Goal: Check status: Check status

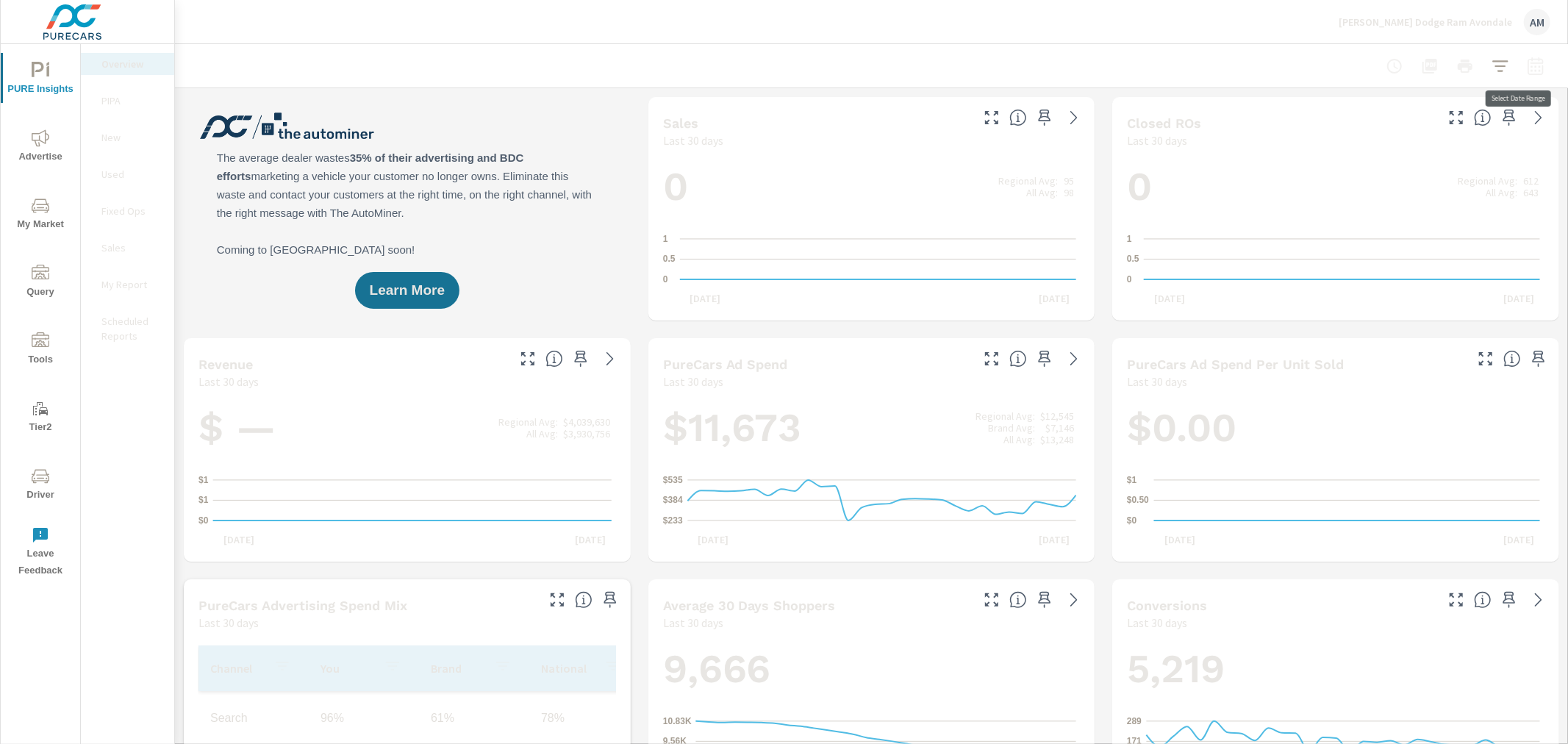
scroll to position [1, 0]
click at [39, 148] on span "Advertise" at bounding box center [40, 147] width 70 height 36
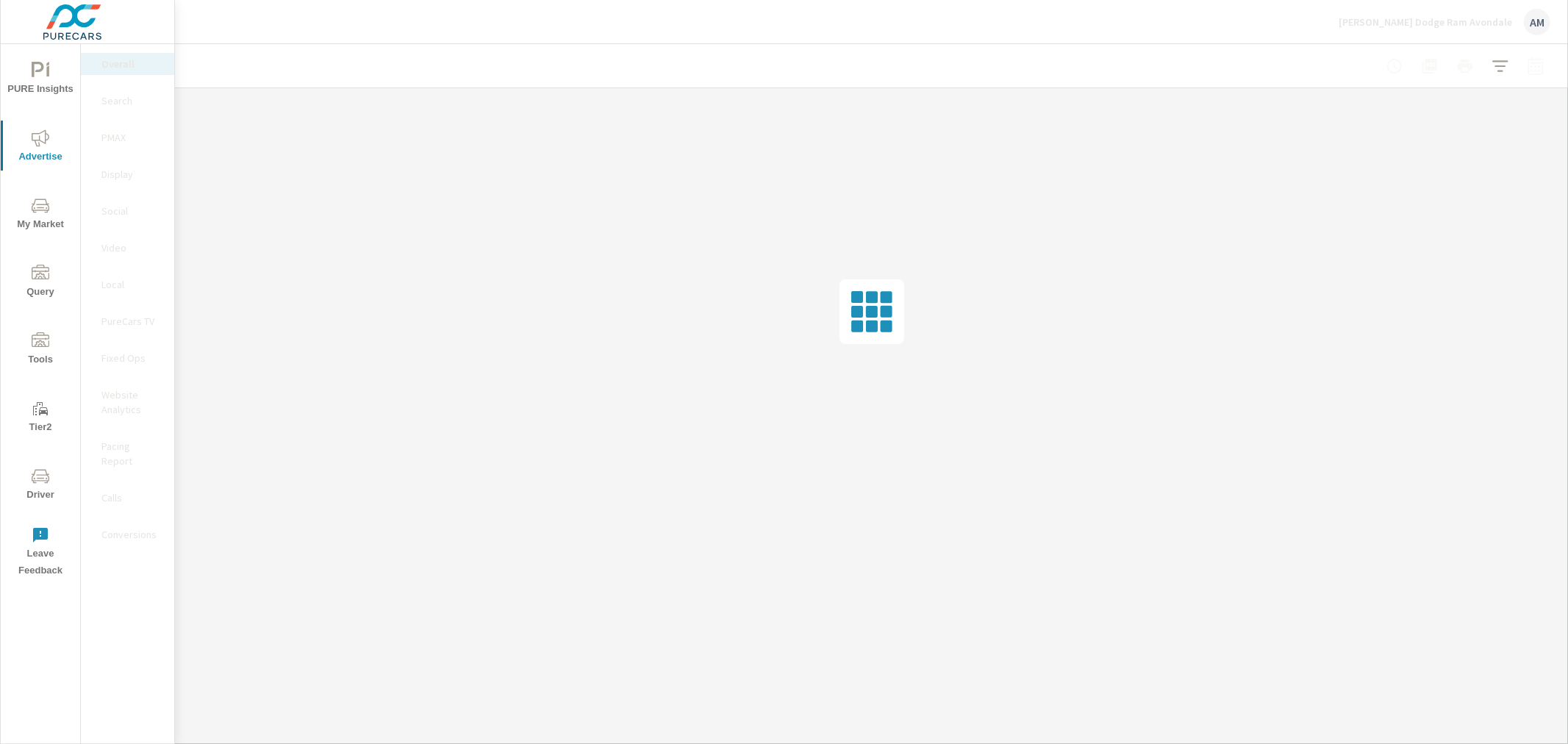
click at [118, 135] on p "PMAX" at bounding box center [131, 137] width 61 height 15
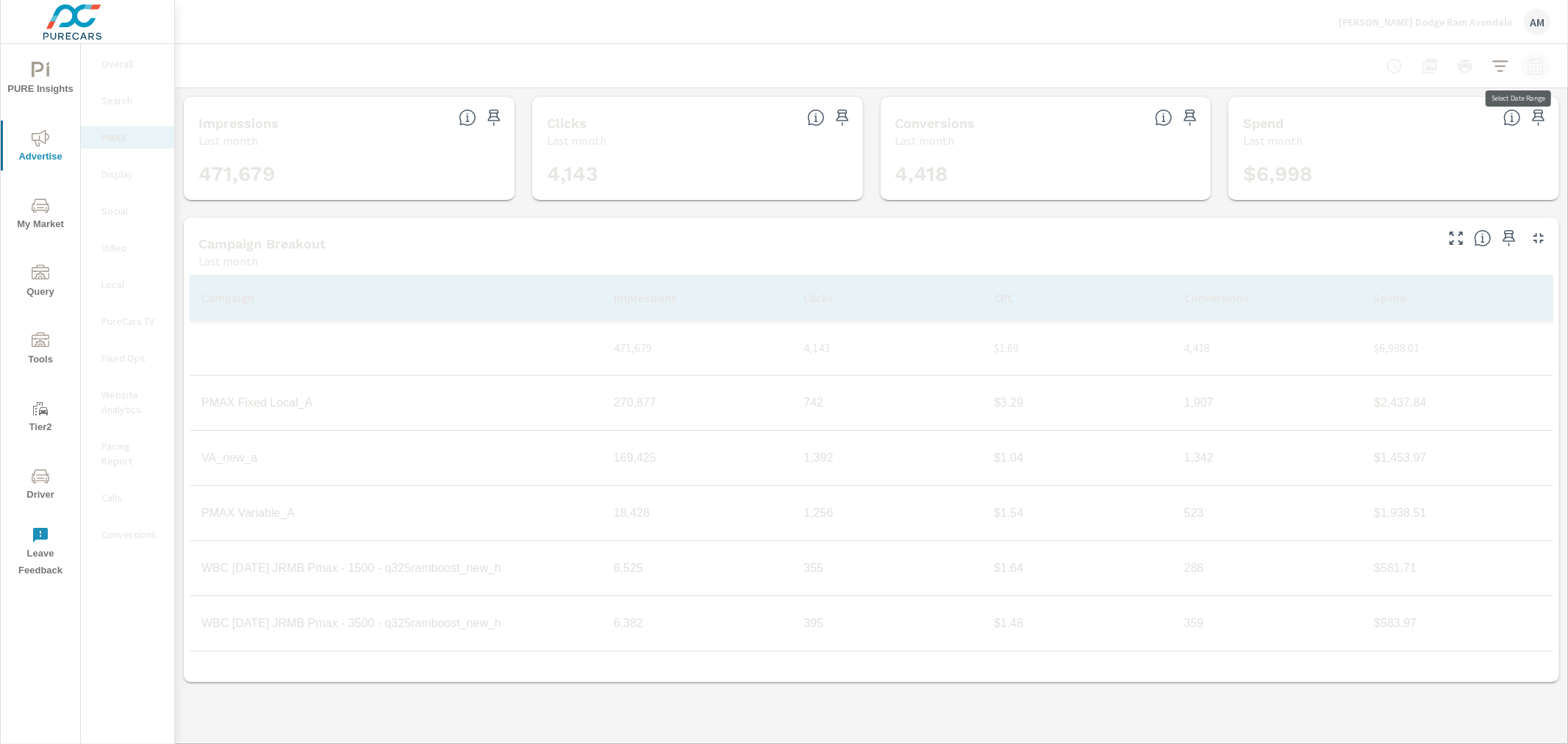
click at [1537, 63] on icon "button" at bounding box center [1535, 65] width 15 height 18
click at [1385, 122] on select "Custom Yesterday Last week Last 7 days Last 14 days Last 30 days Last 45 days L…" at bounding box center [1418, 127] width 147 height 29
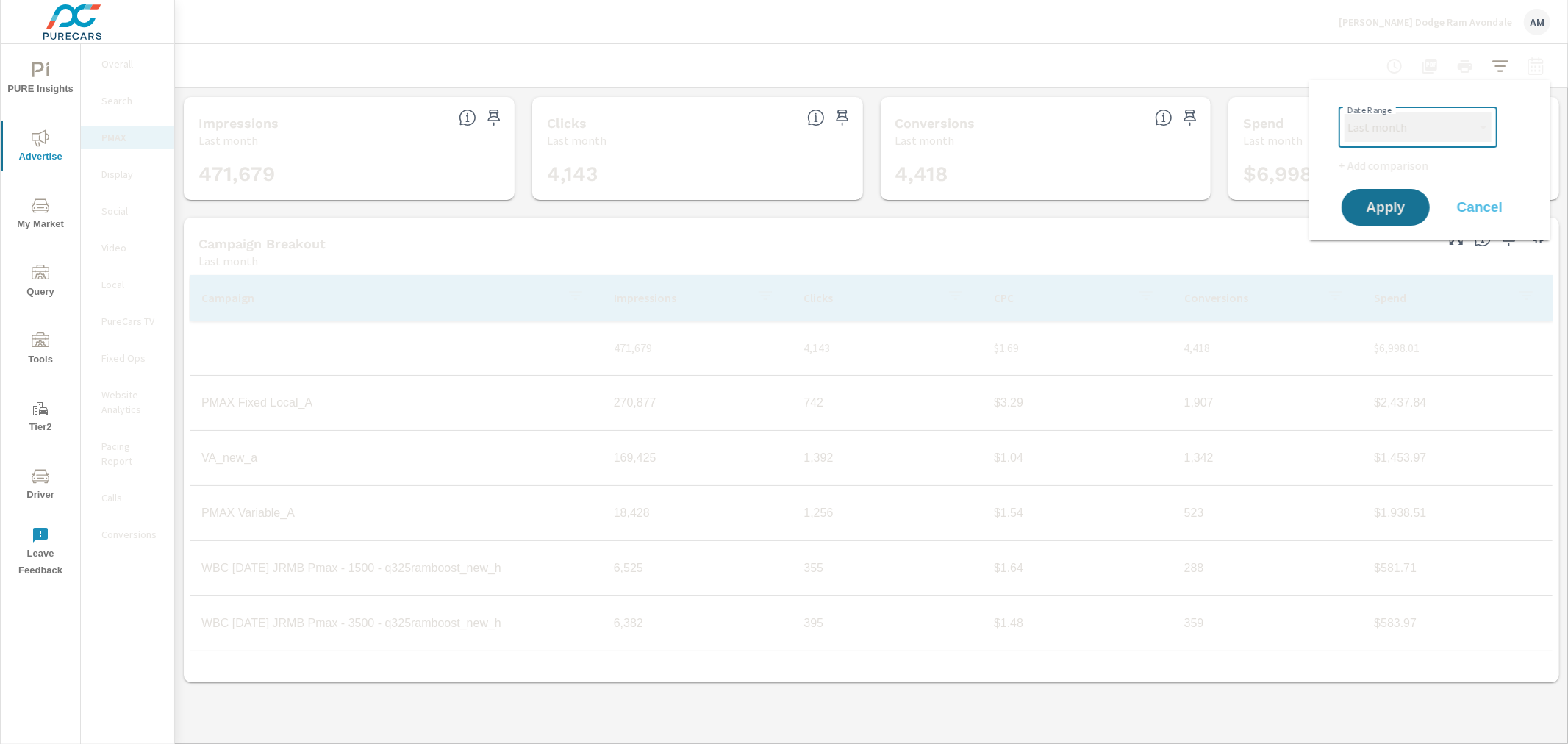
click at [1385, 122] on select "Custom Yesterday Last week Last 7 days Last 14 days Last 30 days Last 45 days L…" at bounding box center [1418, 127] width 147 height 29
click at [1389, 126] on select "Custom Yesterday Last week Last 7 days Last 14 days Last 30 days Last 45 days L…" at bounding box center [1418, 127] width 147 height 29
click at [1345, 112] on select "Custom Yesterday Last week Last 7 days Last 14 days Last 30 days Last 45 days L…" at bounding box center [1418, 127] width 147 height 29
select select "custom"
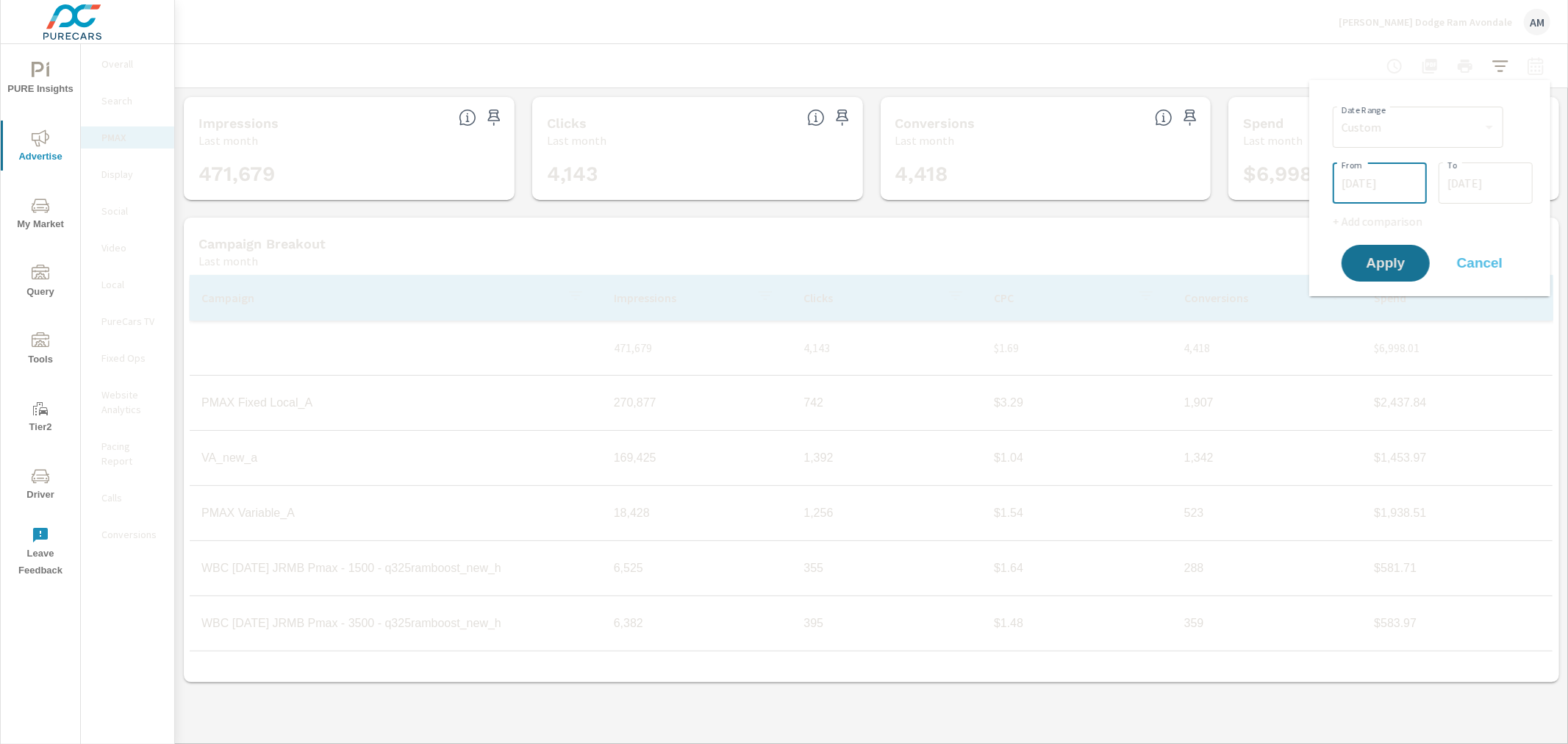
click at [1361, 183] on input "07/01/2025" at bounding box center [1379, 183] width 82 height 29
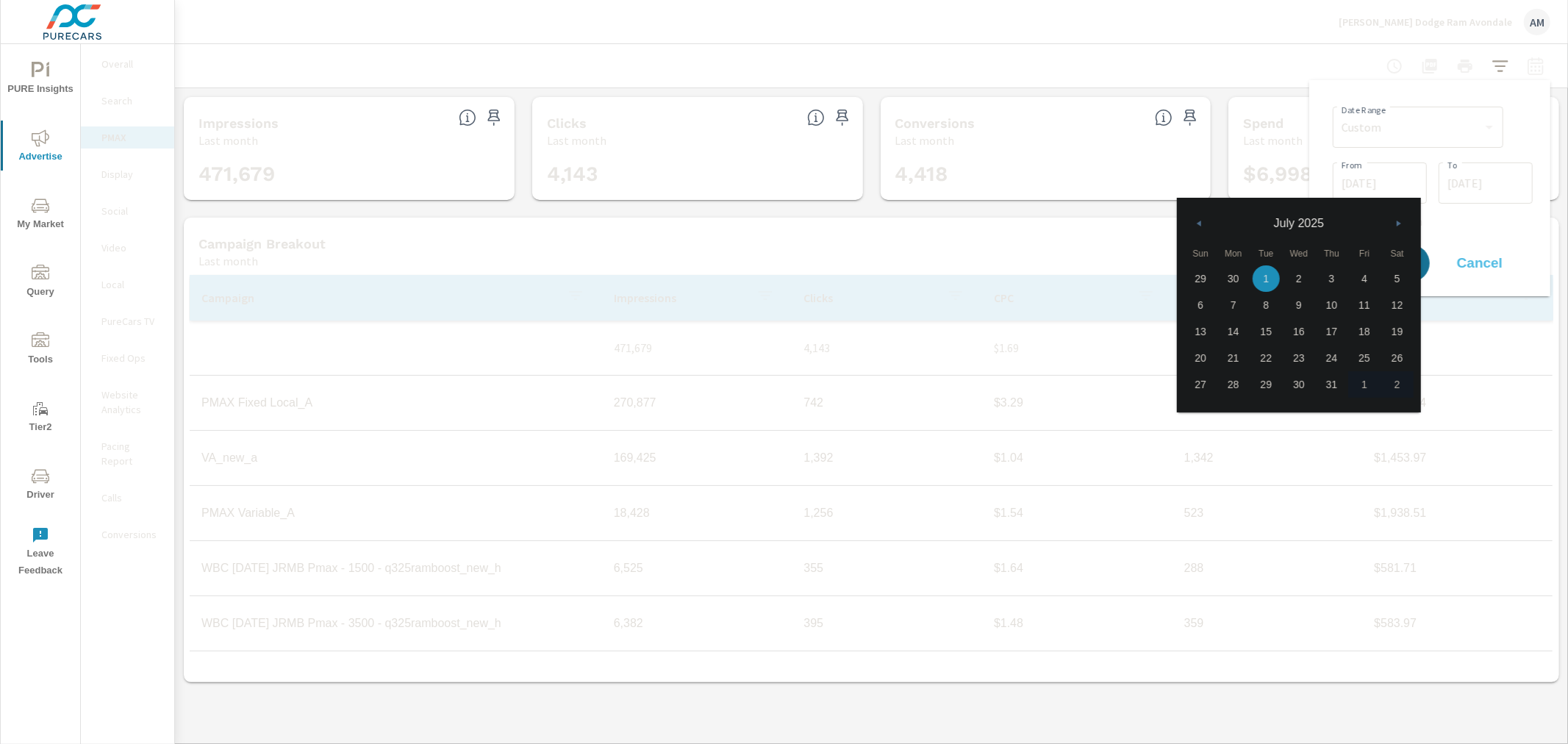
click at [1399, 224] on icon "button" at bounding box center [1400, 224] width 8 height 6
click at [1474, 189] on input "07/31/2025" at bounding box center [1485, 183] width 82 height 29
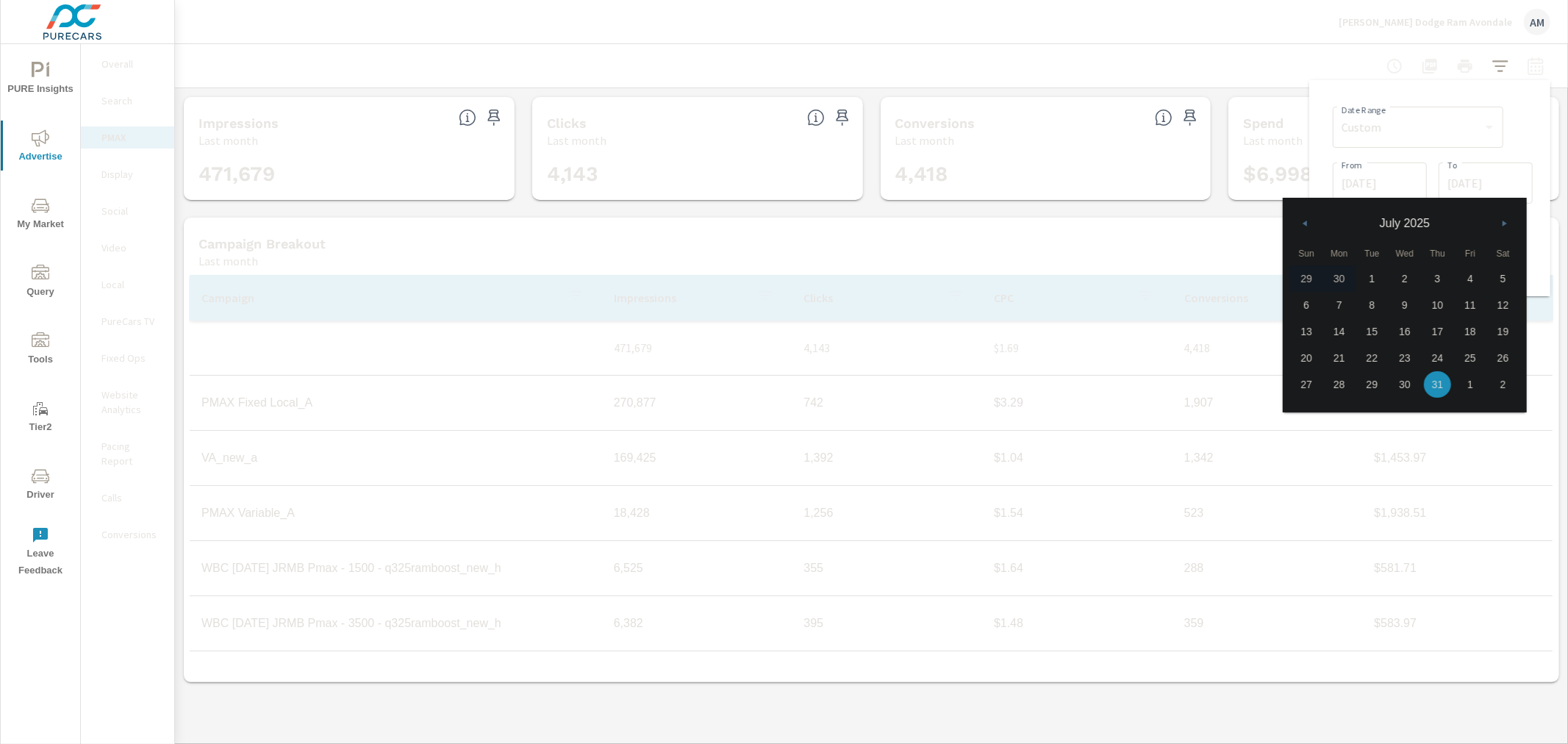
click at [1508, 224] on icon "button" at bounding box center [1506, 224] width 8 height 6
click at [1309, 303] on span "3" at bounding box center [1306, 305] width 33 height 19
type input "08/03/2025"
click at [1376, 181] on input "07/01/2025" at bounding box center [1379, 183] width 82 height 29
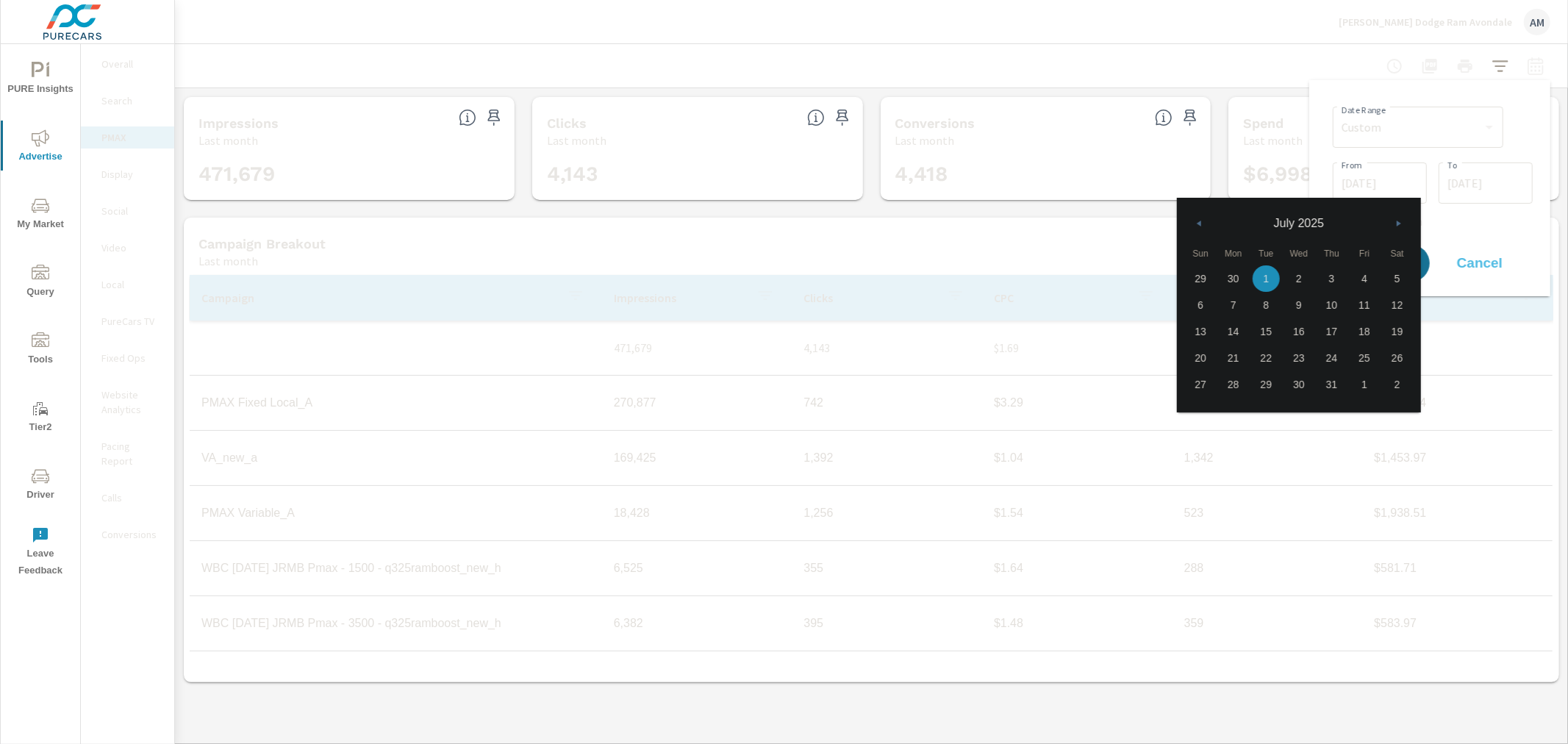
click at [1394, 228] on button "button" at bounding box center [1398, 224] width 18 height 18
click at [1364, 276] on span "1" at bounding box center [1364, 278] width 33 height 19
type input "08/01/2025"
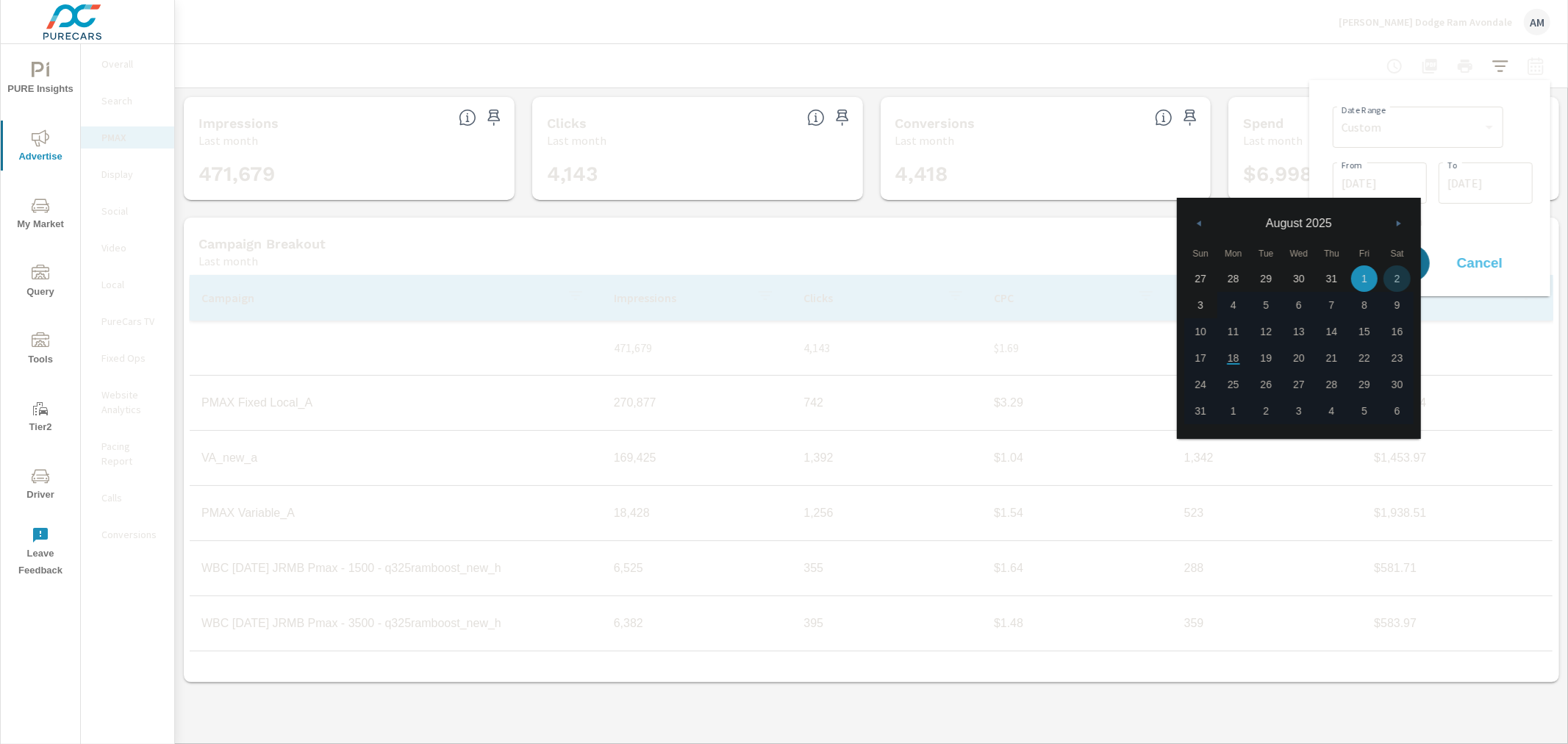
click at [1464, 213] on p "+ Add comparison" at bounding box center [1432, 221] width 200 height 18
select select "Previous period"
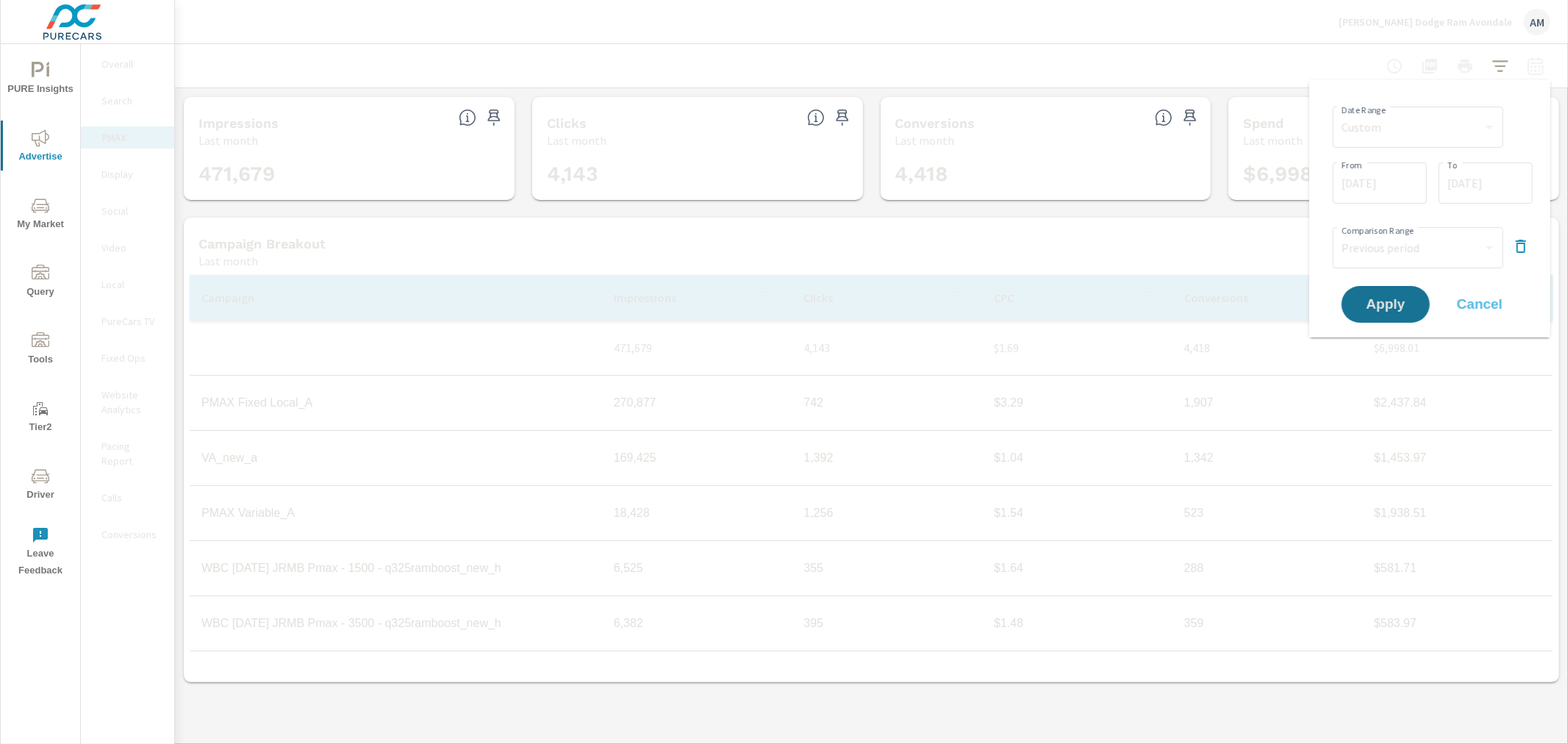
click at [1515, 247] on icon "button" at bounding box center [1520, 246] width 18 height 18
click at [1388, 267] on span "Apply" at bounding box center [1386, 264] width 60 height 14
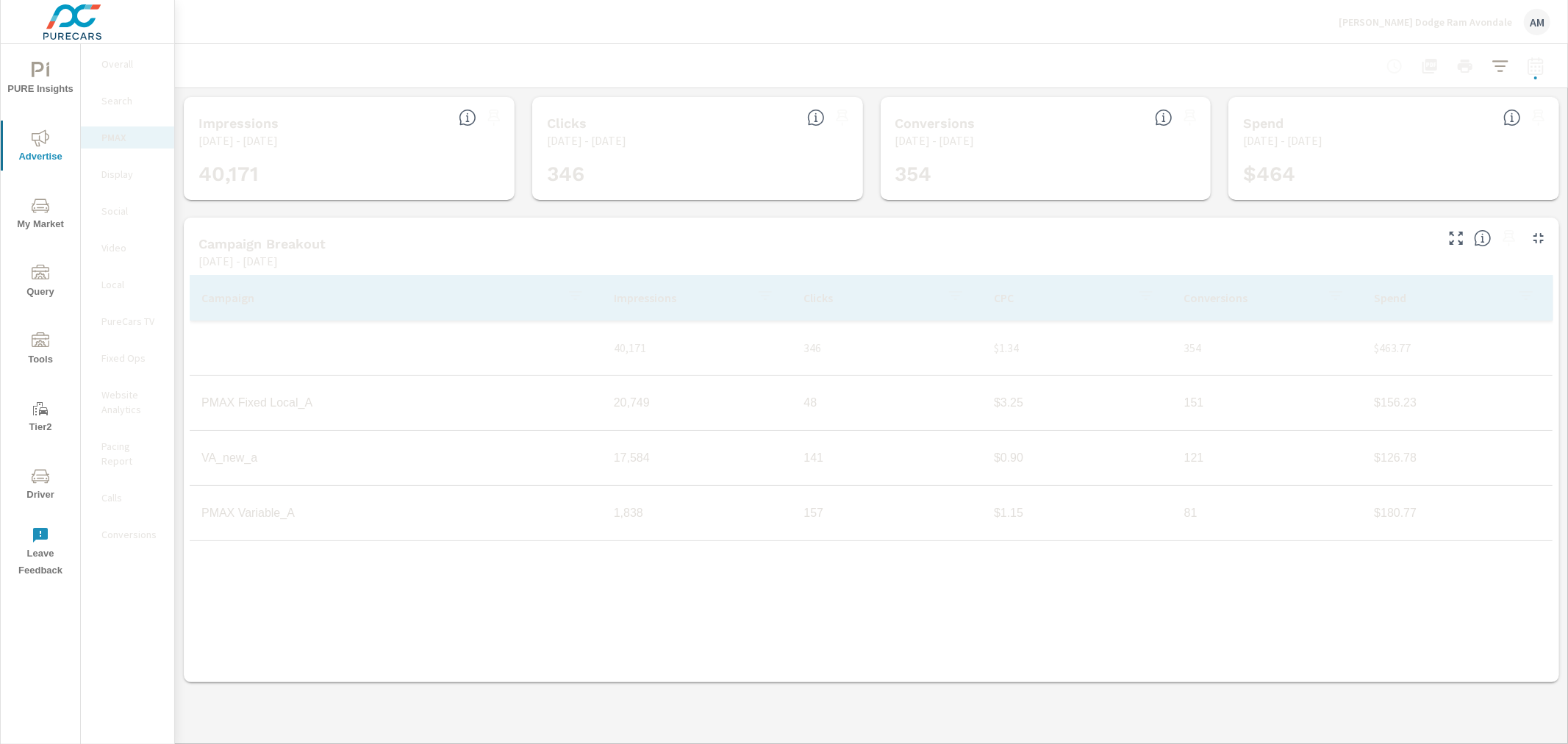
click at [1495, 12] on div "Larry H. Miller Dodge Ram Avondale AM" at bounding box center [1444, 22] width 212 height 26
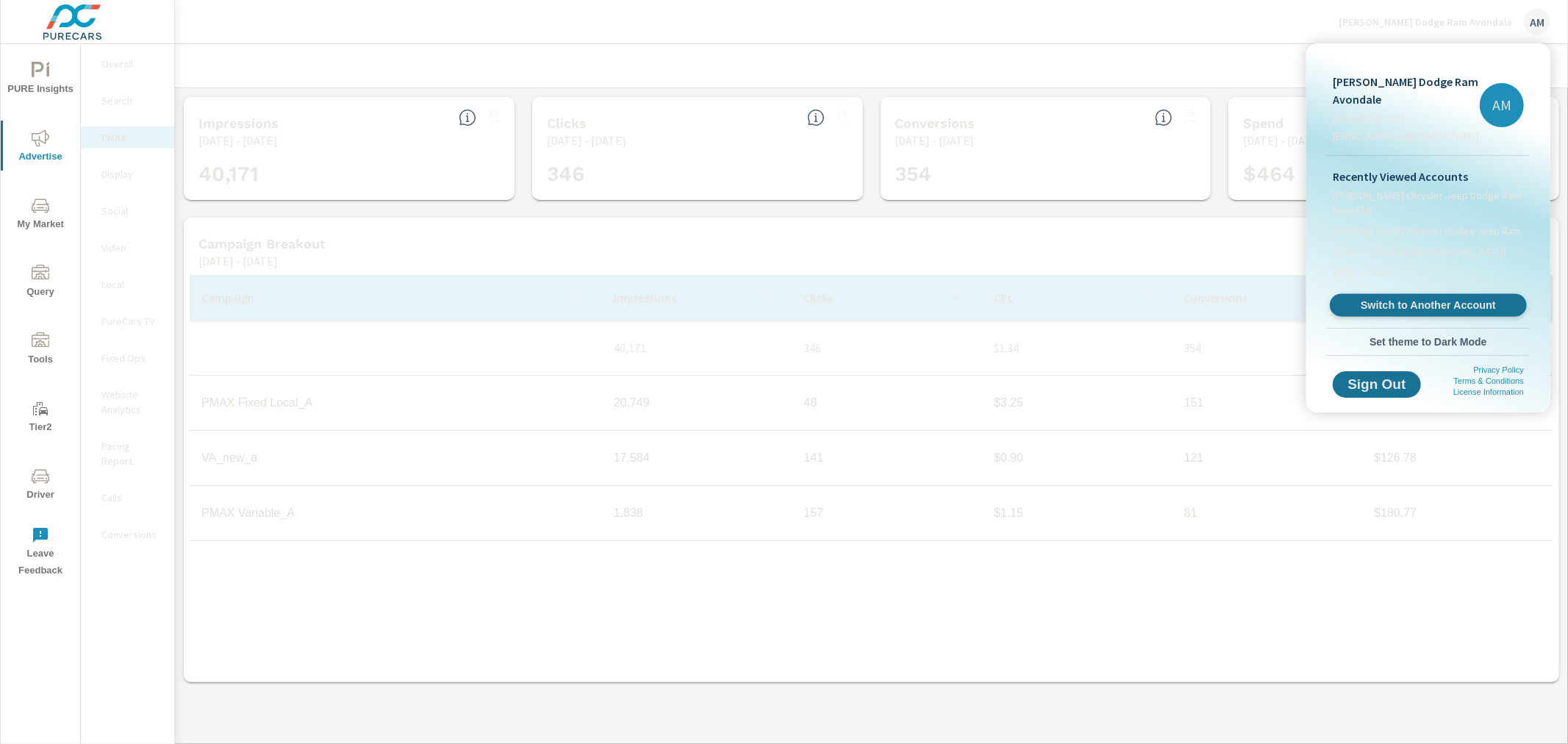
click at [1413, 302] on span "Switch to Another Account" at bounding box center [1427, 305] width 180 height 14
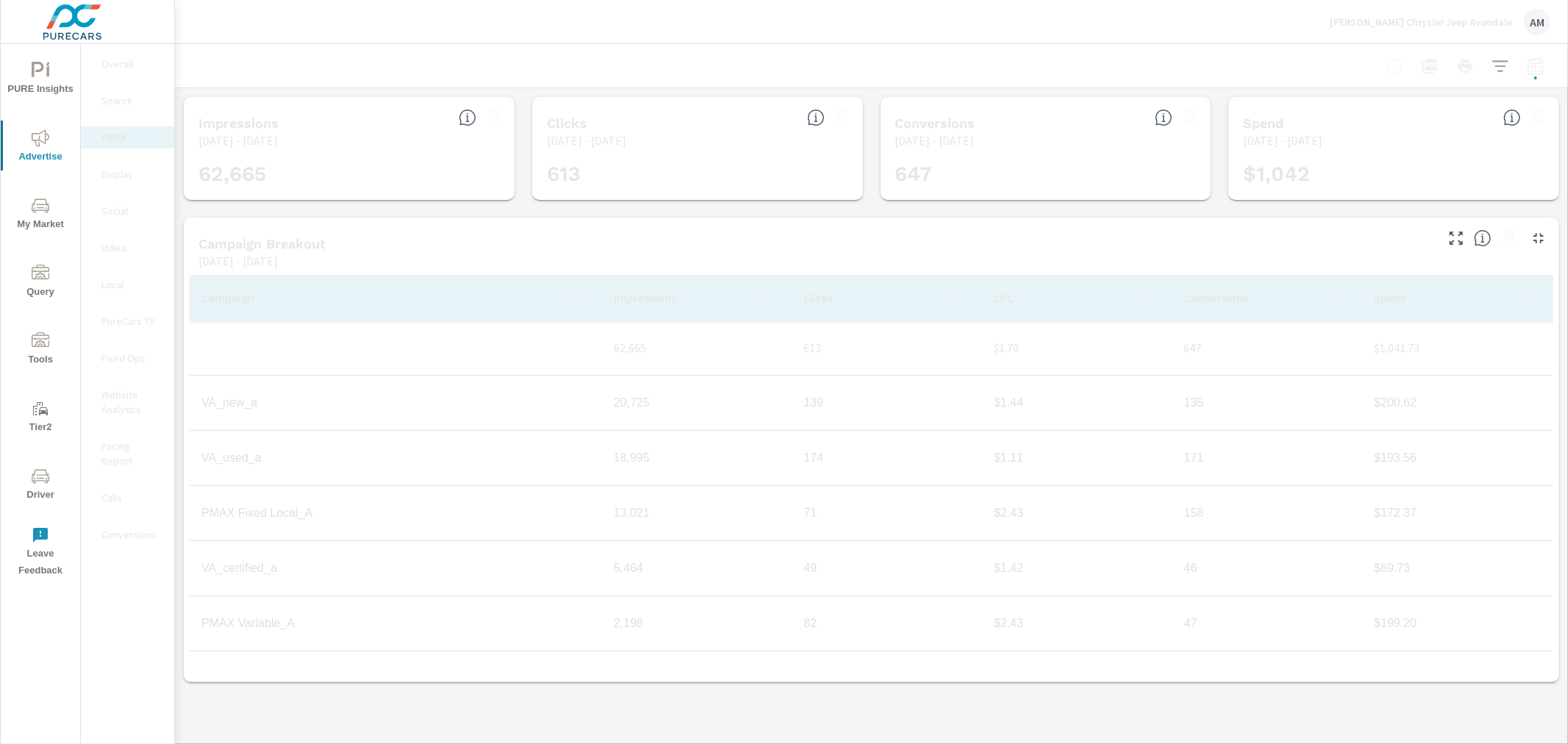
scroll to position [108, 0]
